Goal: Information Seeking & Learning: Learn about a topic

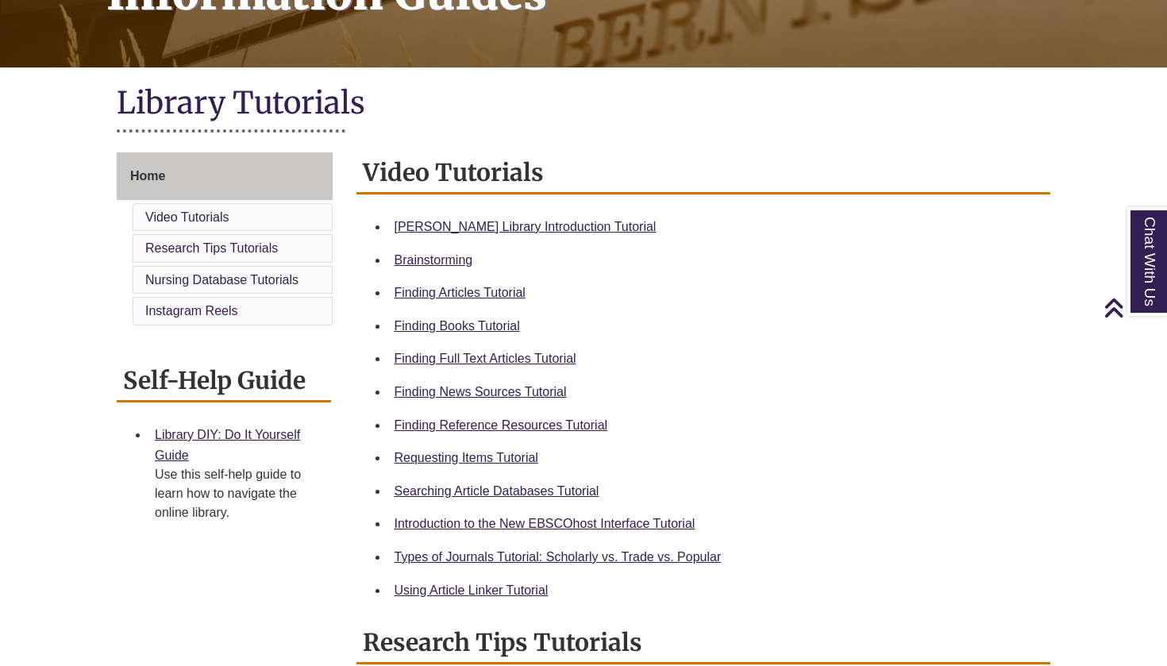
scroll to position [295, 0]
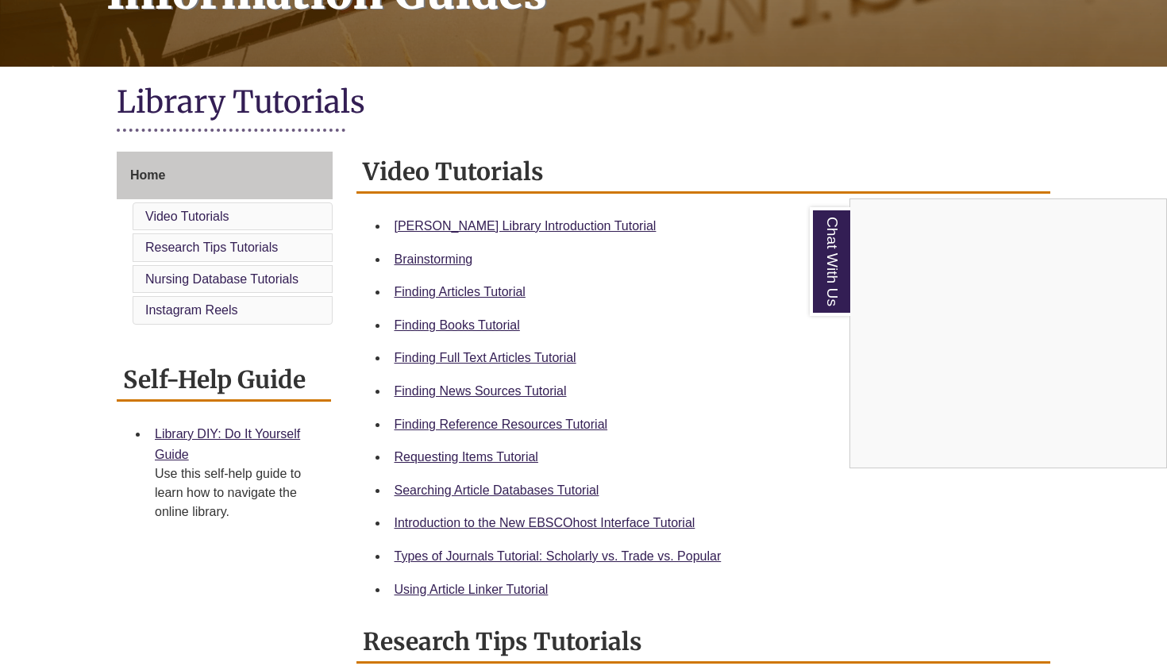
click at [489, 453] on div "Chat With Us" at bounding box center [583, 333] width 1167 height 666
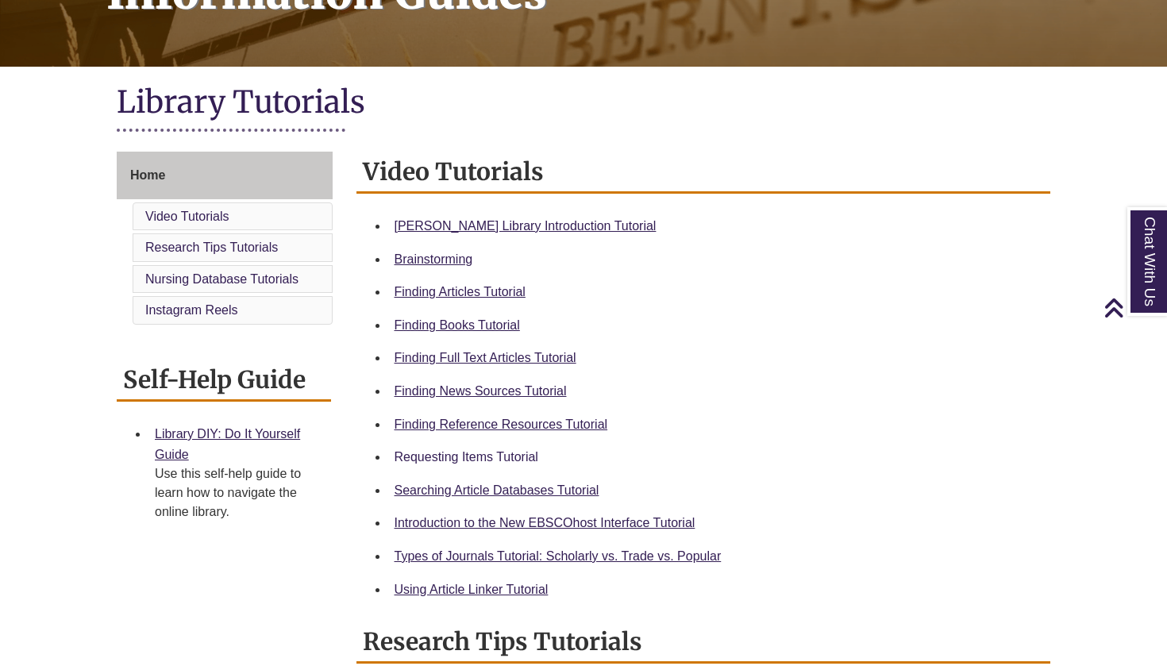
click at [489, 453] on link "Requesting Items Tutorial" at bounding box center [467, 456] width 144 height 13
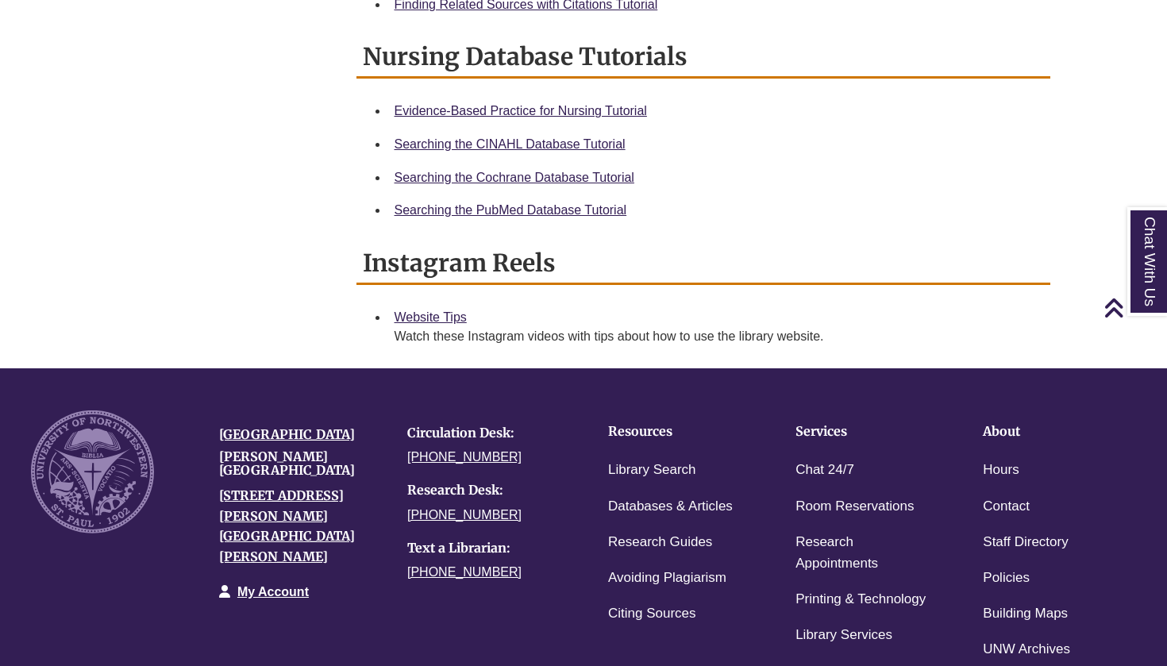
scroll to position [1021, 0]
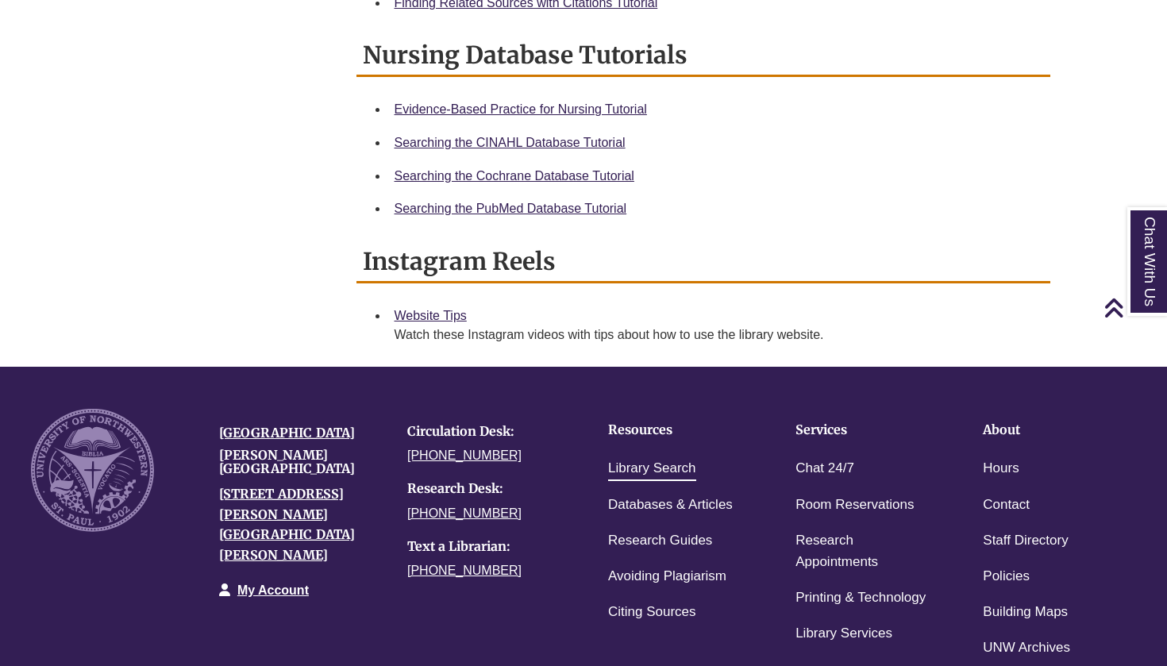
click at [649, 469] on link "Library Search" at bounding box center [652, 468] width 88 height 23
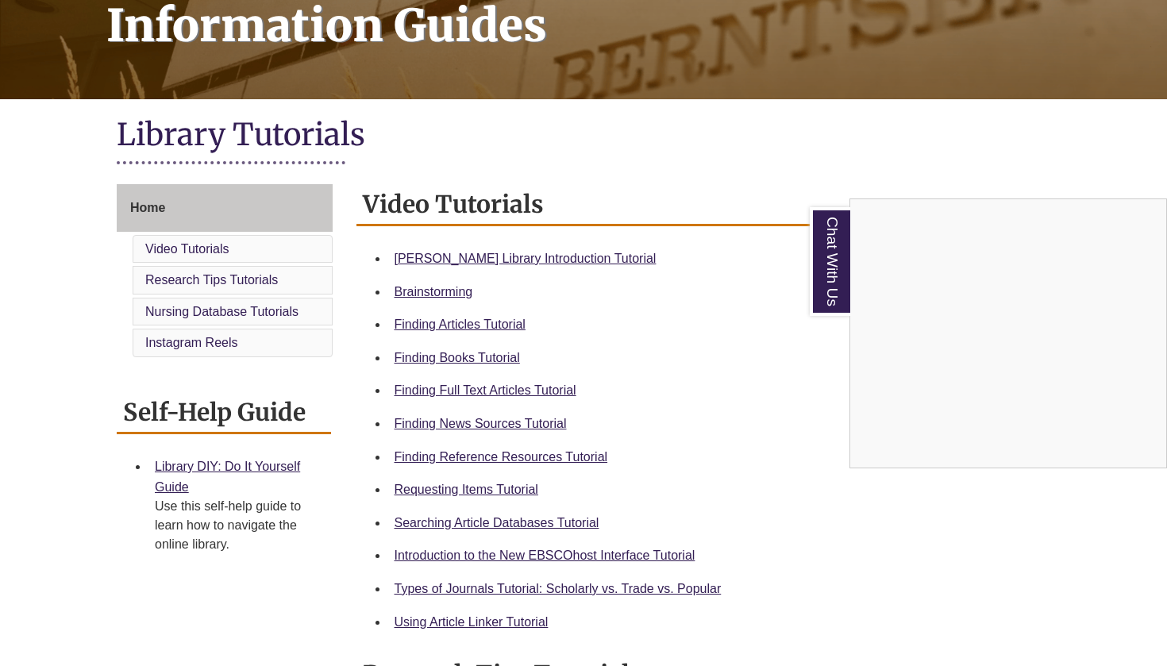
scroll to position [198, 0]
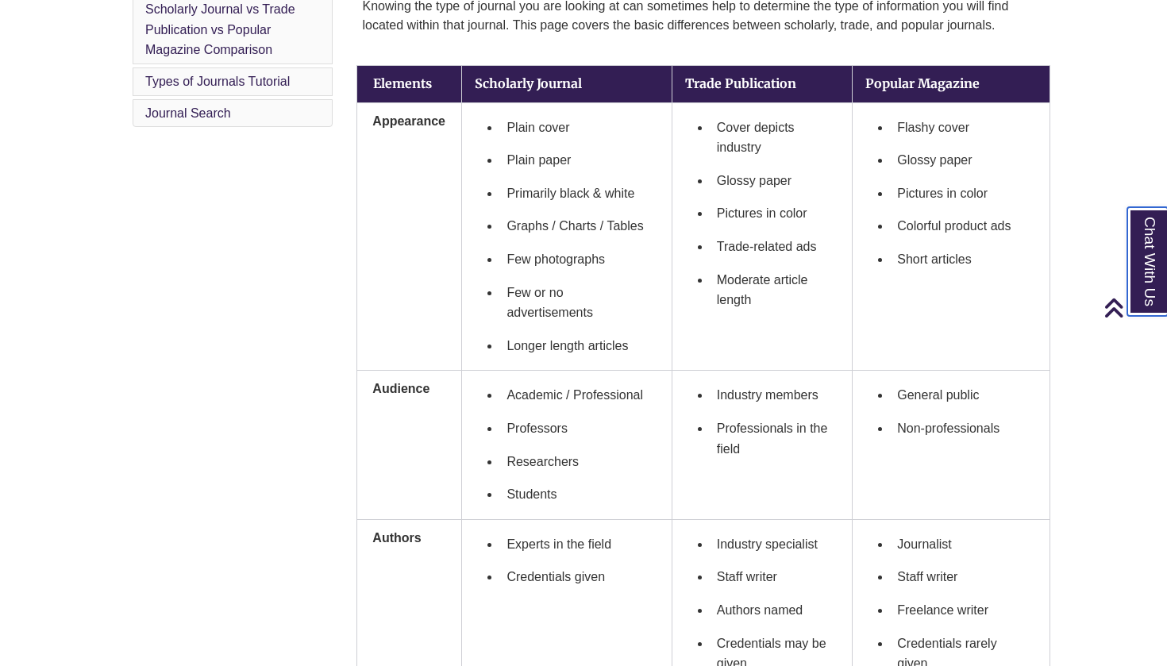
scroll to position [526, 0]
